Goal: Task Accomplishment & Management: Manage account settings

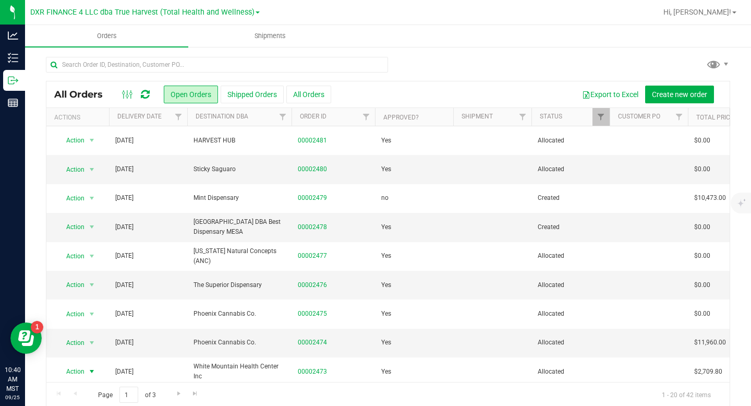
scroll to position [342, 0]
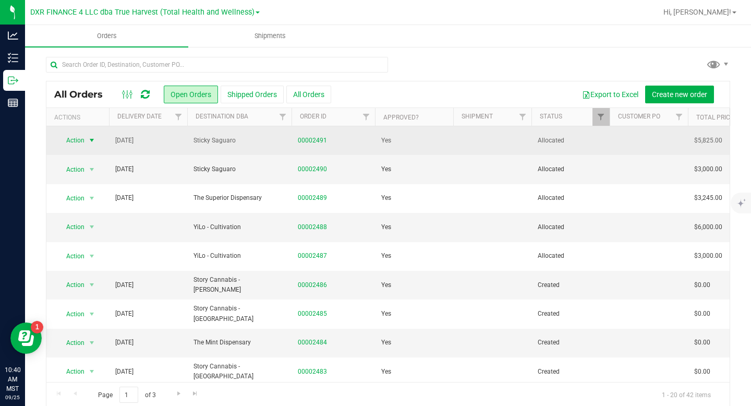
click at [93, 138] on span "select" at bounding box center [92, 140] width 8 height 8
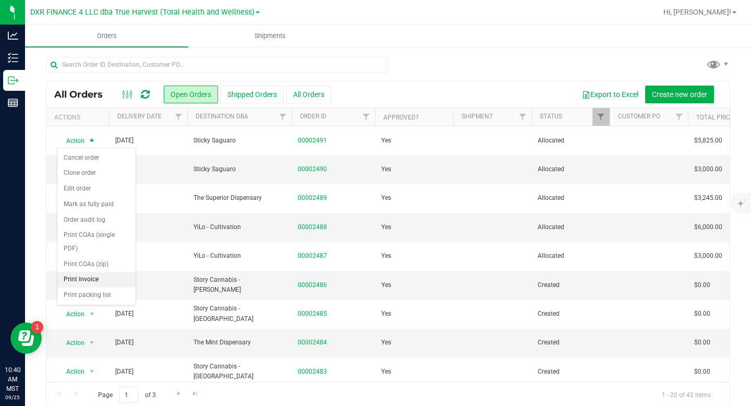
click at [92, 274] on li "Print invoice" at bounding box center [96, 280] width 78 height 16
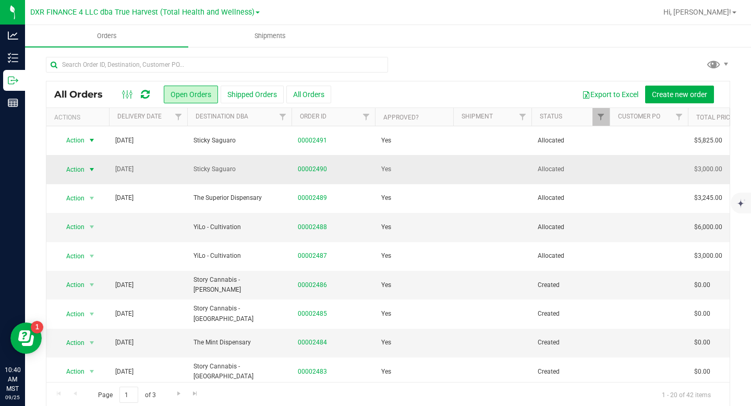
click at [93, 168] on span "select" at bounding box center [92, 169] width 8 height 8
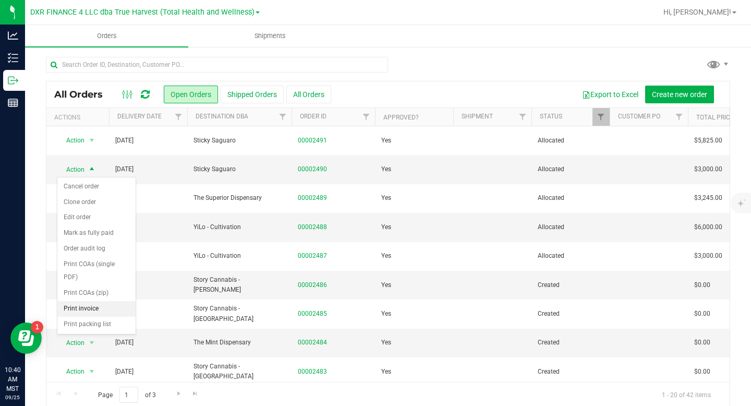
click at [92, 307] on li "Print invoice" at bounding box center [96, 309] width 78 height 16
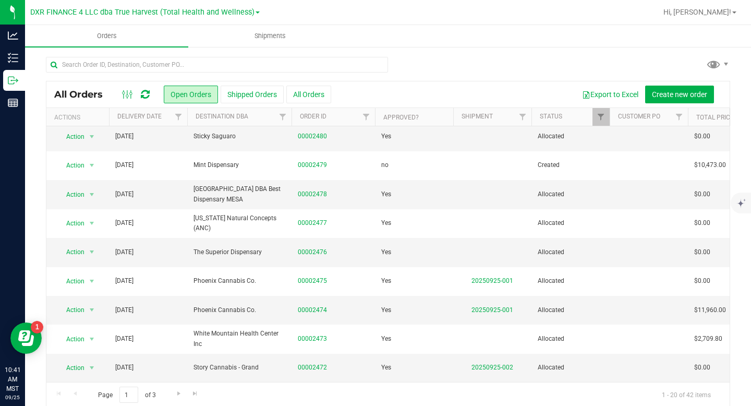
scroll to position [342, 0]
click at [178, 392] on span "Go to the next page" at bounding box center [179, 393] width 8 height 8
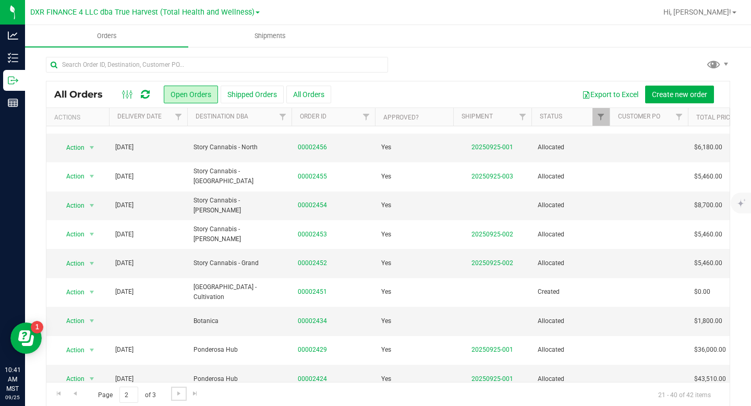
scroll to position [322, 0]
click at [179, 395] on span "Go to the next page" at bounding box center [179, 393] width 8 height 8
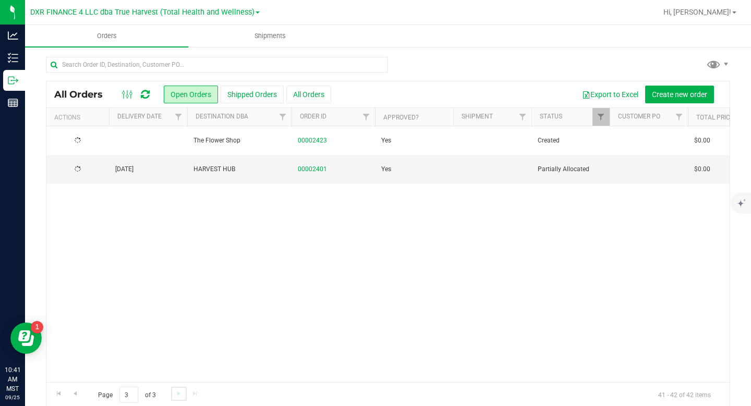
scroll to position [0, 0]
click at [75, 394] on span "Go to the previous page" at bounding box center [75, 393] width 8 height 8
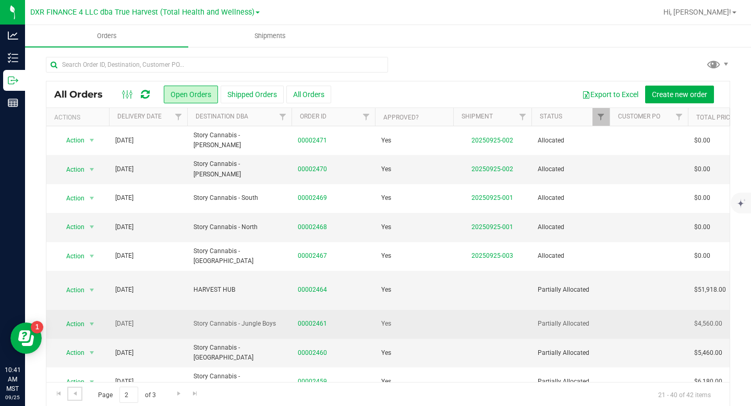
scroll to position [322, 0]
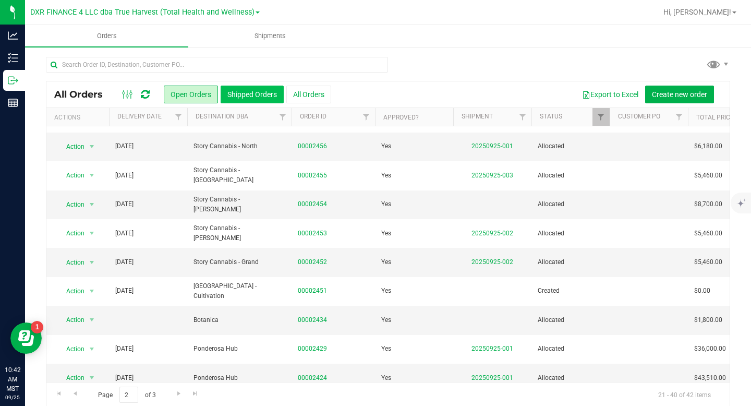
click at [277, 100] on button "Shipped Orders" at bounding box center [252, 95] width 63 height 18
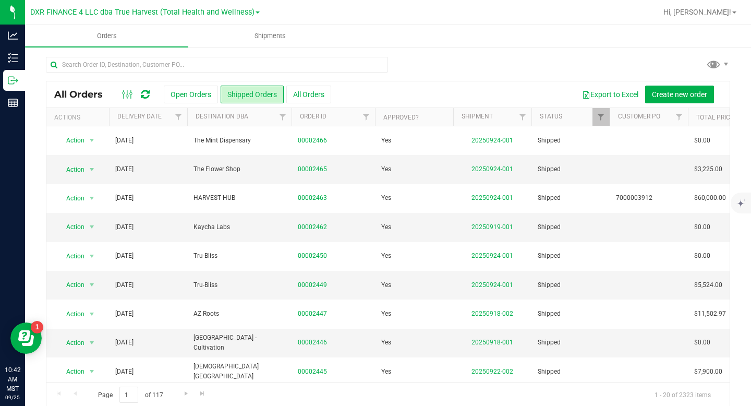
click at [199, 74] on div at bounding box center [217, 69] width 342 height 24
click at [199, 56] on div "All Orders Open Orders Shipped Orders All Orders Export to Excel Create new ord…" at bounding box center [388, 231] width 684 height 351
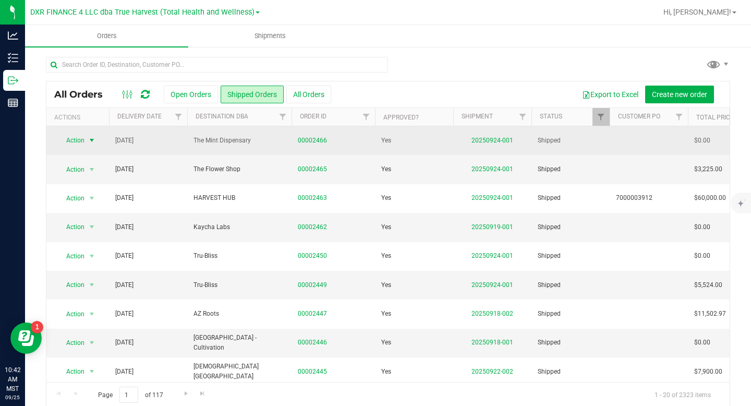
click at [90, 139] on span "select" at bounding box center [92, 140] width 8 height 8
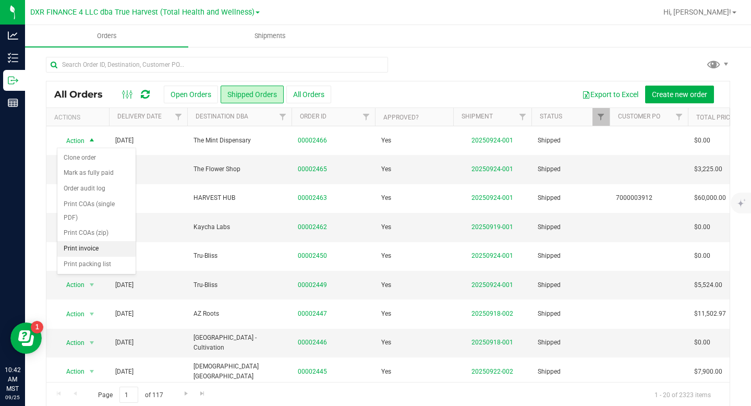
click at [97, 251] on li "Print invoice" at bounding box center [96, 249] width 78 height 16
